Goal: Transaction & Acquisition: Purchase product/service

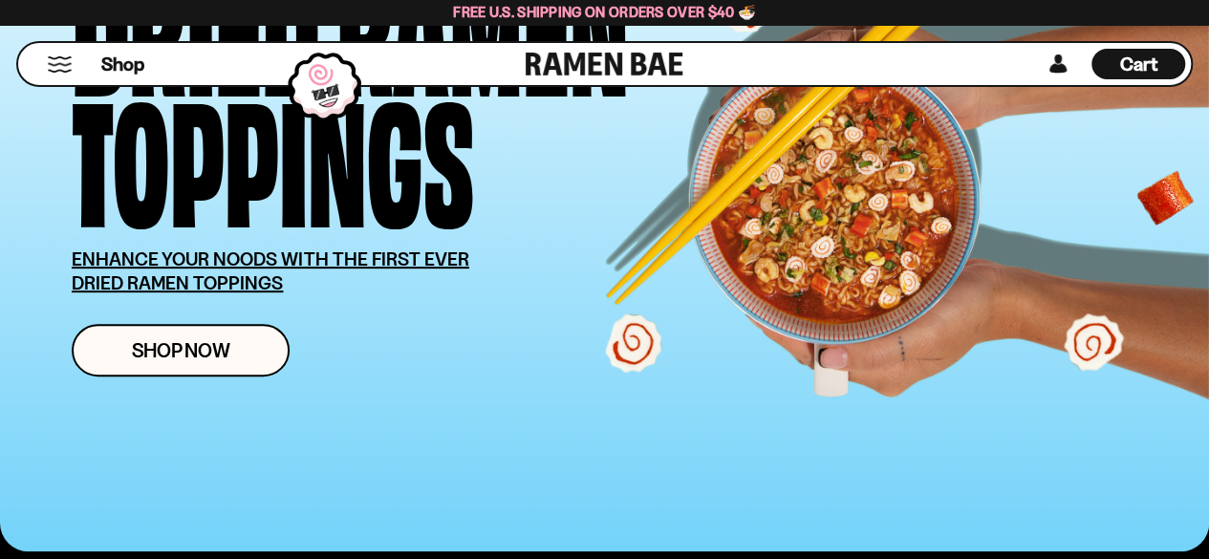
scroll to position [382, 0]
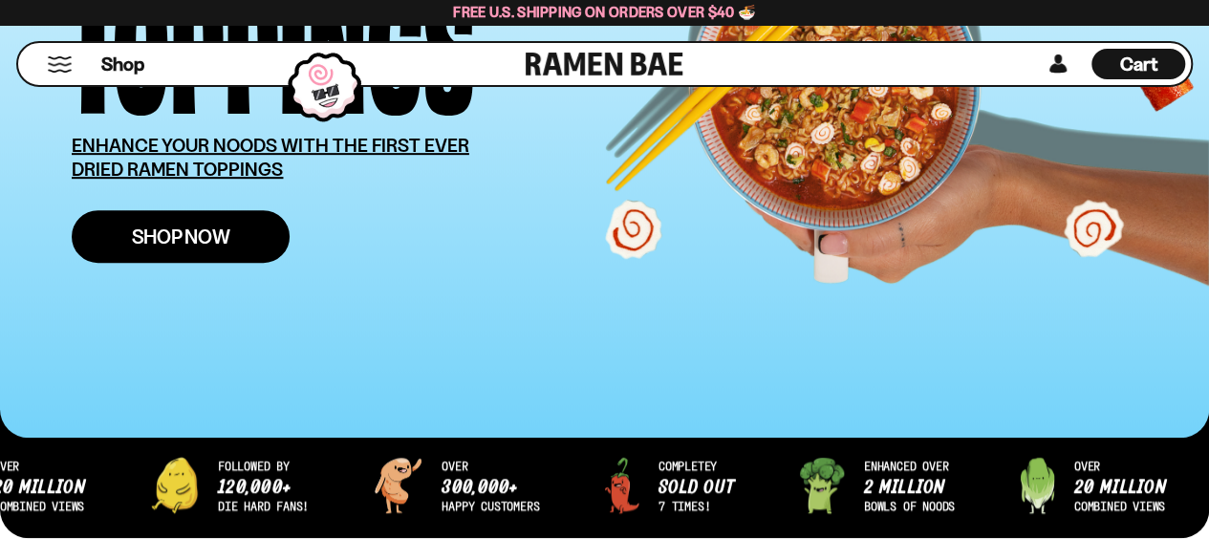
click at [184, 230] on span "Shop Now" at bounding box center [181, 237] width 98 height 20
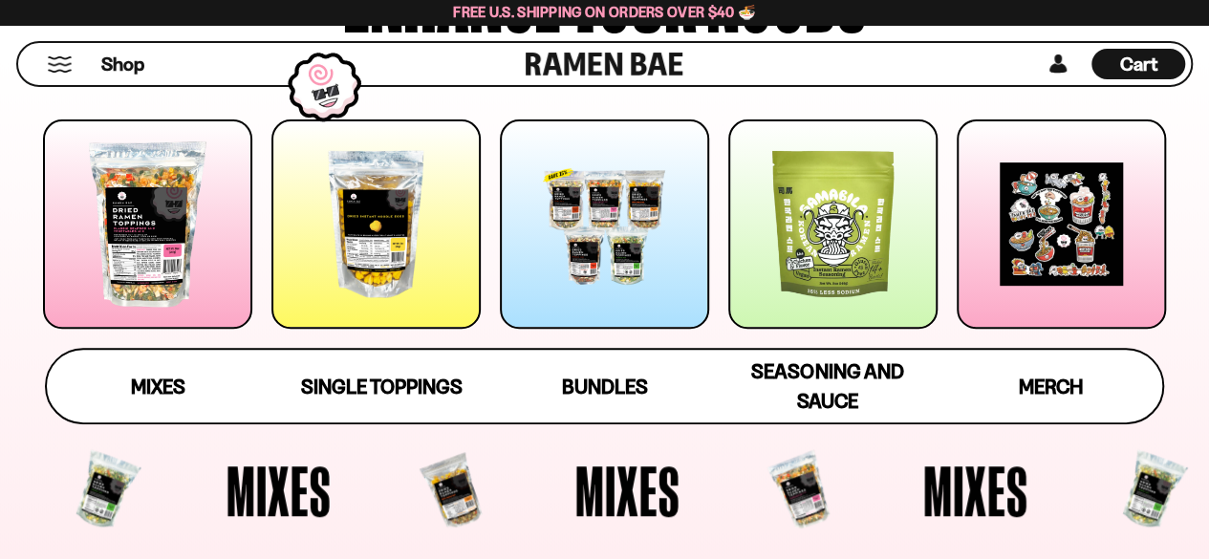
scroll to position [287, 0]
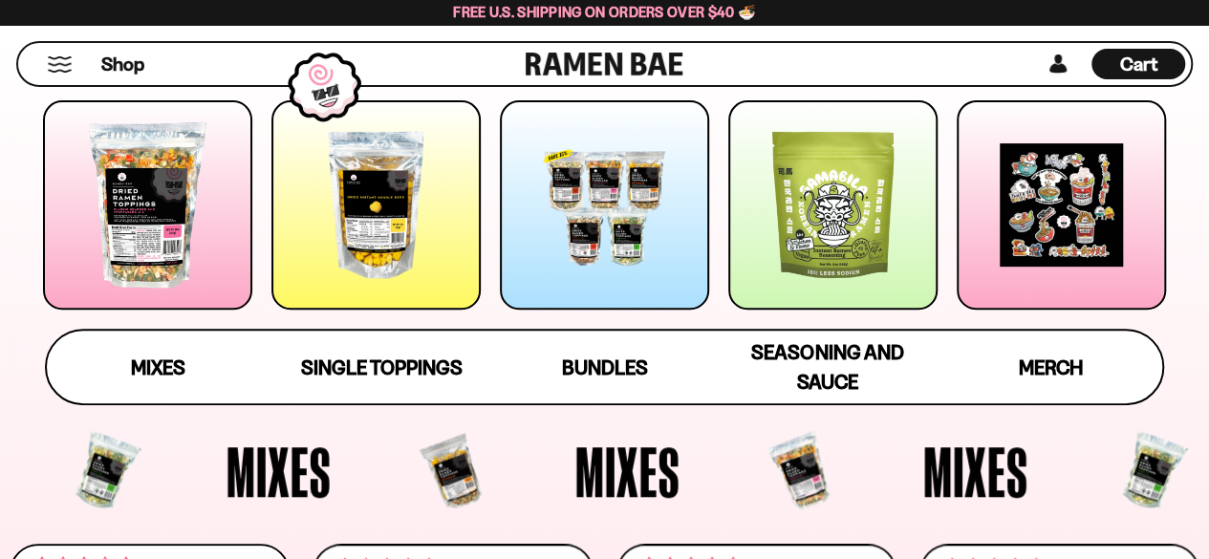
click at [161, 243] on div at bounding box center [147, 204] width 209 height 209
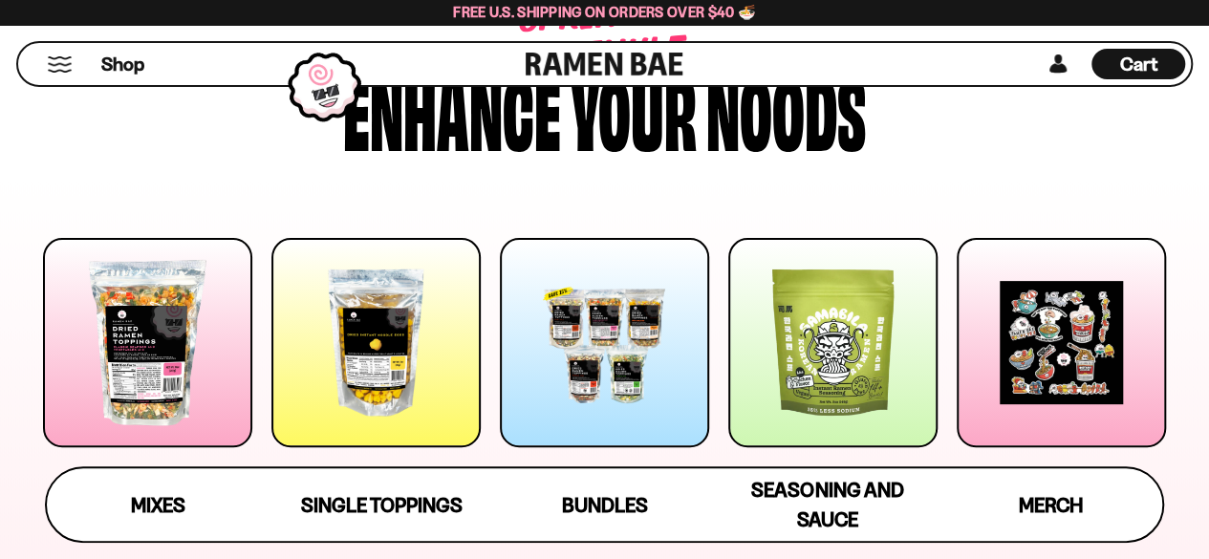
scroll to position [191, 0]
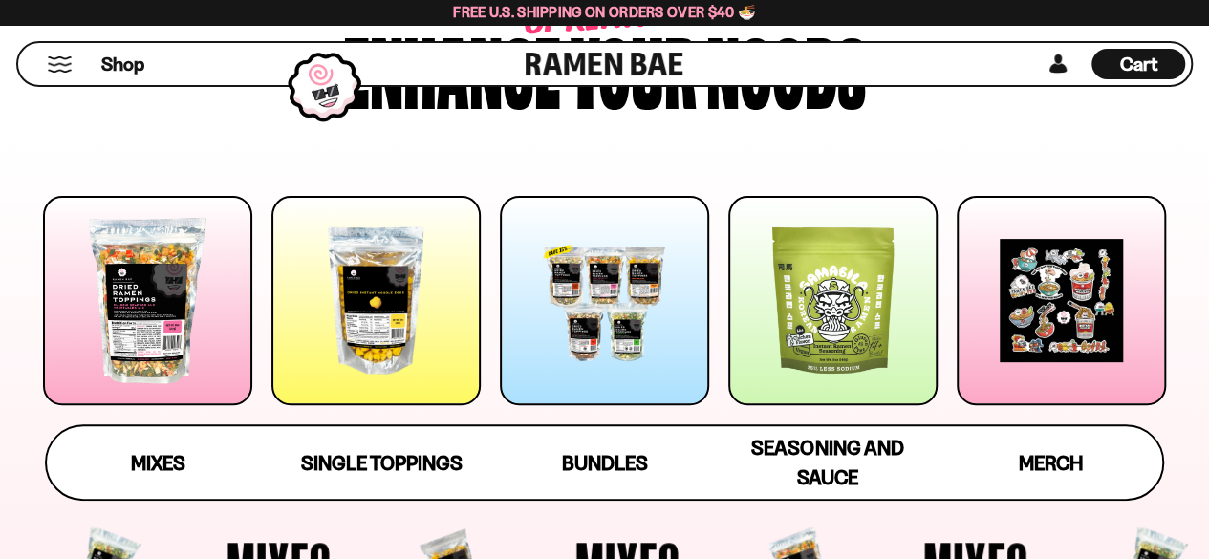
click at [185, 355] on div at bounding box center [147, 300] width 209 height 209
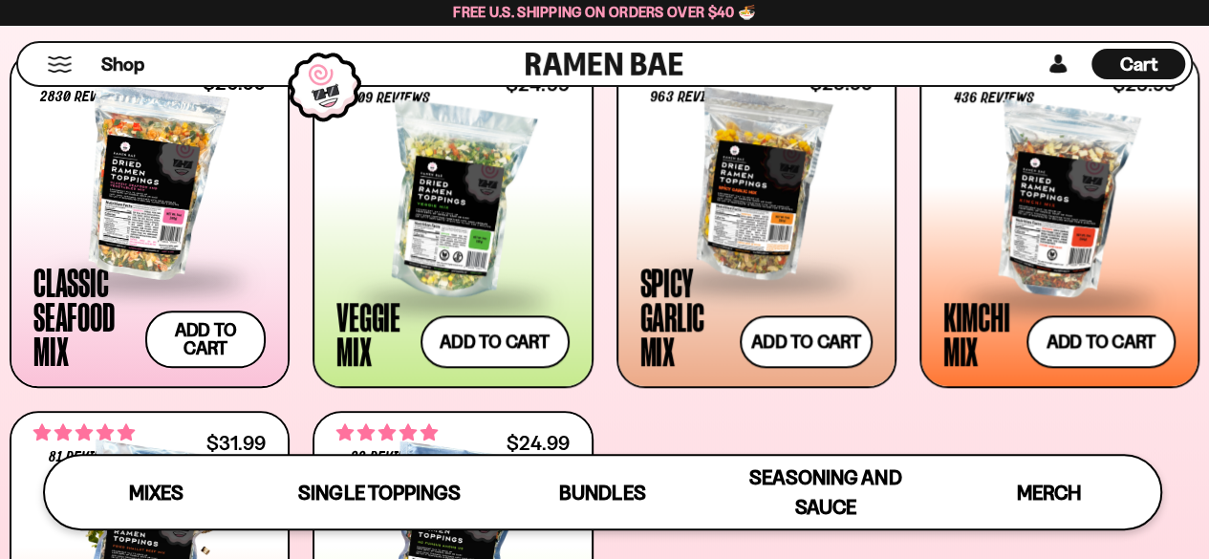
scroll to position [715, 0]
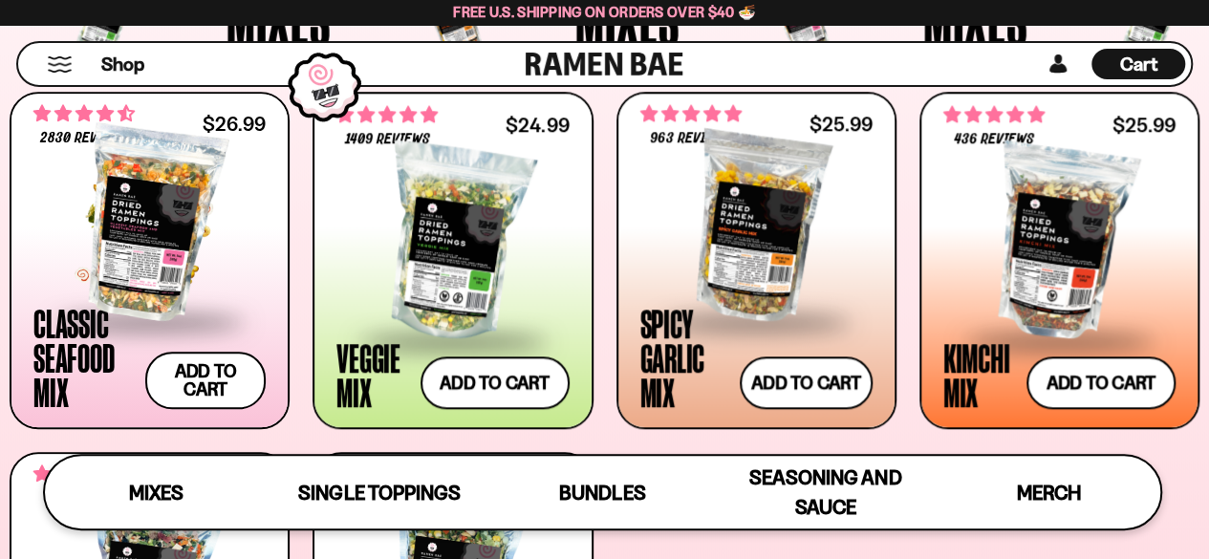
click at [205, 265] on div at bounding box center [149, 223] width 232 height 191
